Goal: Transaction & Acquisition: Subscribe to service/newsletter

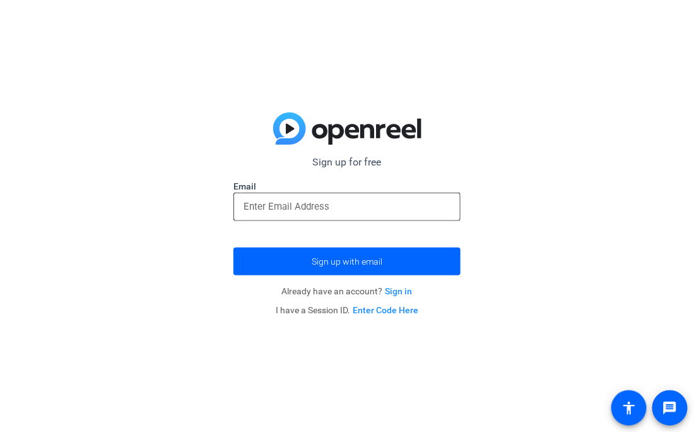
click at [355, 204] on input "email" at bounding box center [347, 206] width 207 height 15
click at [212, 141] on div "Sign up for free Email krwlekrmweklrk Sign up with email Already have an accoun…" at bounding box center [347, 216] width 694 height 432
click at [335, 206] on input "krwlekrmweklrk" at bounding box center [347, 206] width 207 height 15
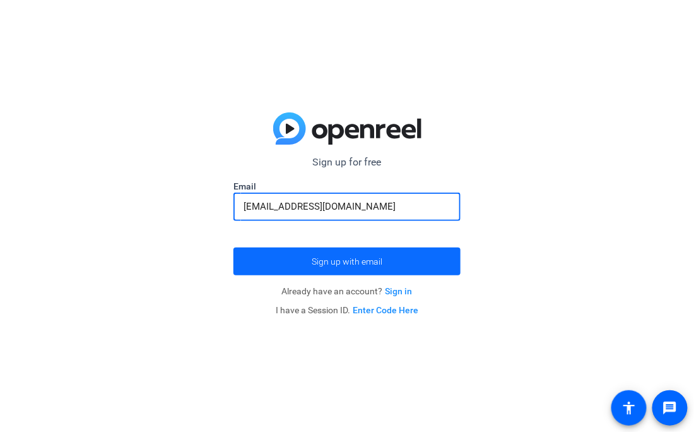
type input "[EMAIL_ADDRESS][DOMAIN_NAME]"
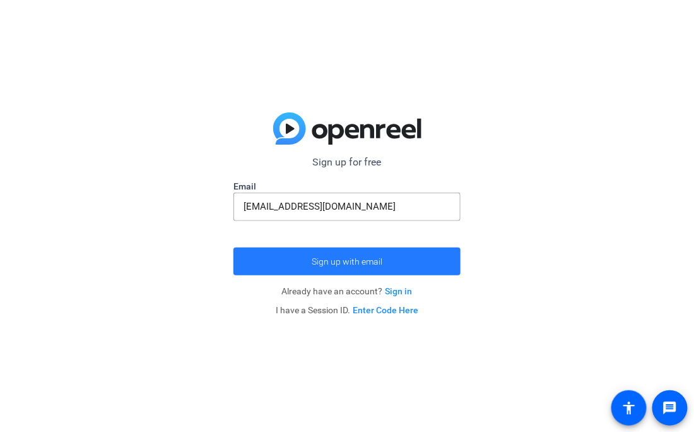
click at [336, 261] on span "Sign up with email" at bounding box center [347, 261] width 71 height 0
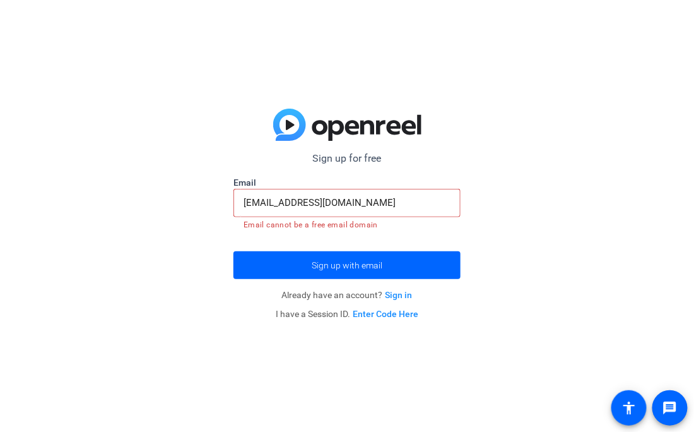
click at [394, 198] on input "[EMAIL_ADDRESS][DOMAIN_NAME]" at bounding box center [347, 202] width 207 height 15
drag, startPoint x: 246, startPoint y: 202, endPoint x: 519, endPoint y: 218, distance: 273.2
click at [519, 218] on div "Sign up for free Email [EMAIL_ADDRESS][DOMAIN_NAME] Email cannot be a free emai…" at bounding box center [347, 216] width 694 height 432
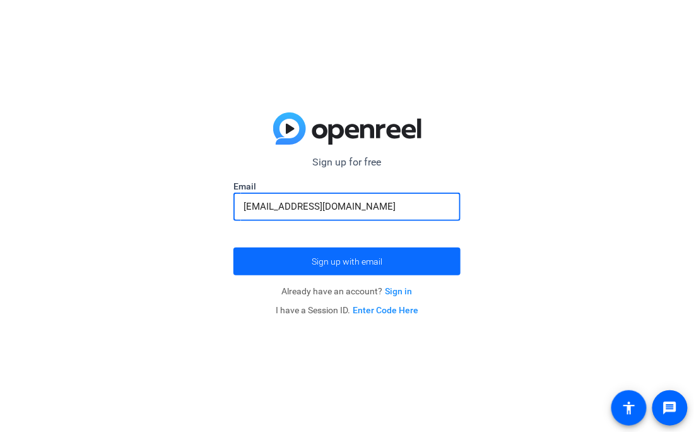
click at [394, 257] on span "submit" at bounding box center [347, 261] width 227 height 30
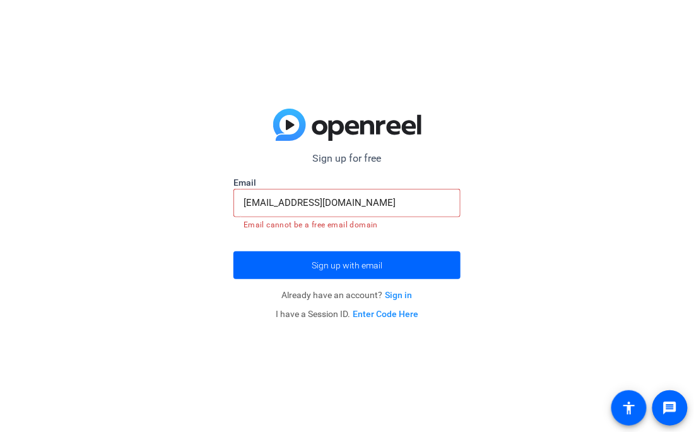
click at [389, 203] on input "[EMAIL_ADDRESS][DOMAIN_NAME]" at bounding box center [347, 202] width 207 height 15
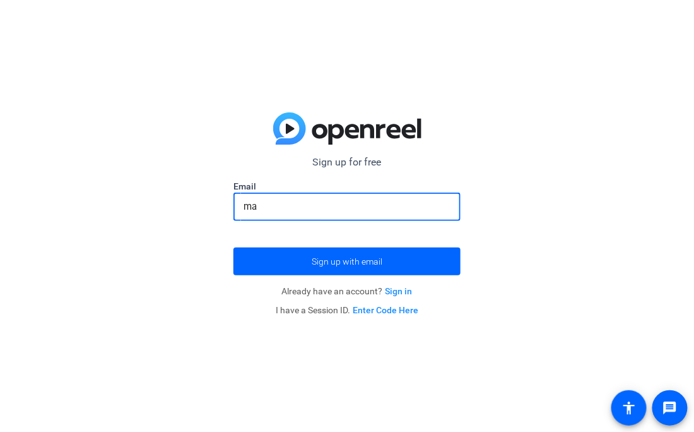
type input "m"
